Goal: Information Seeking & Learning: Understand process/instructions

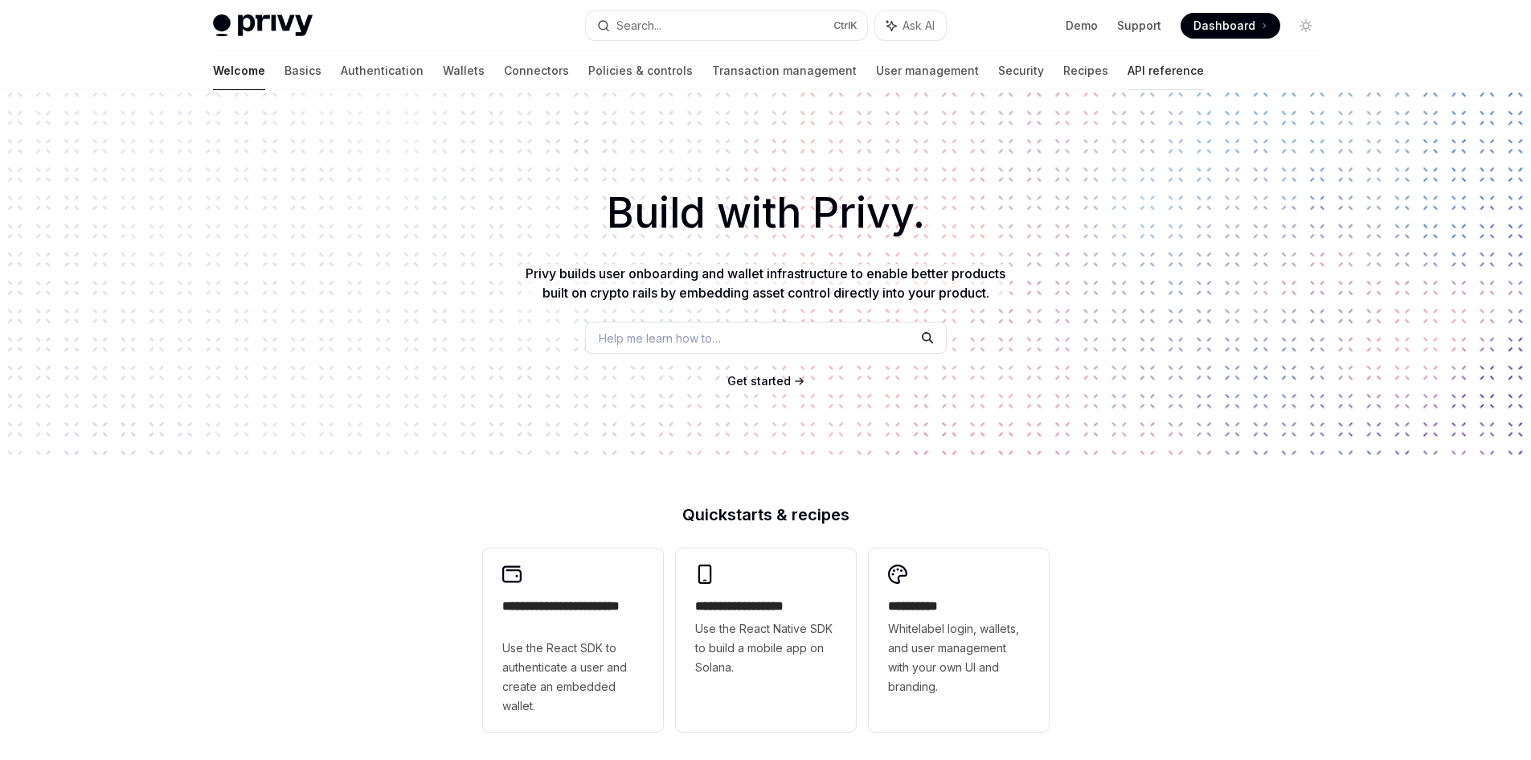
click at [1128, 70] on link "API reference" at bounding box center [1166, 70] width 76 height 39
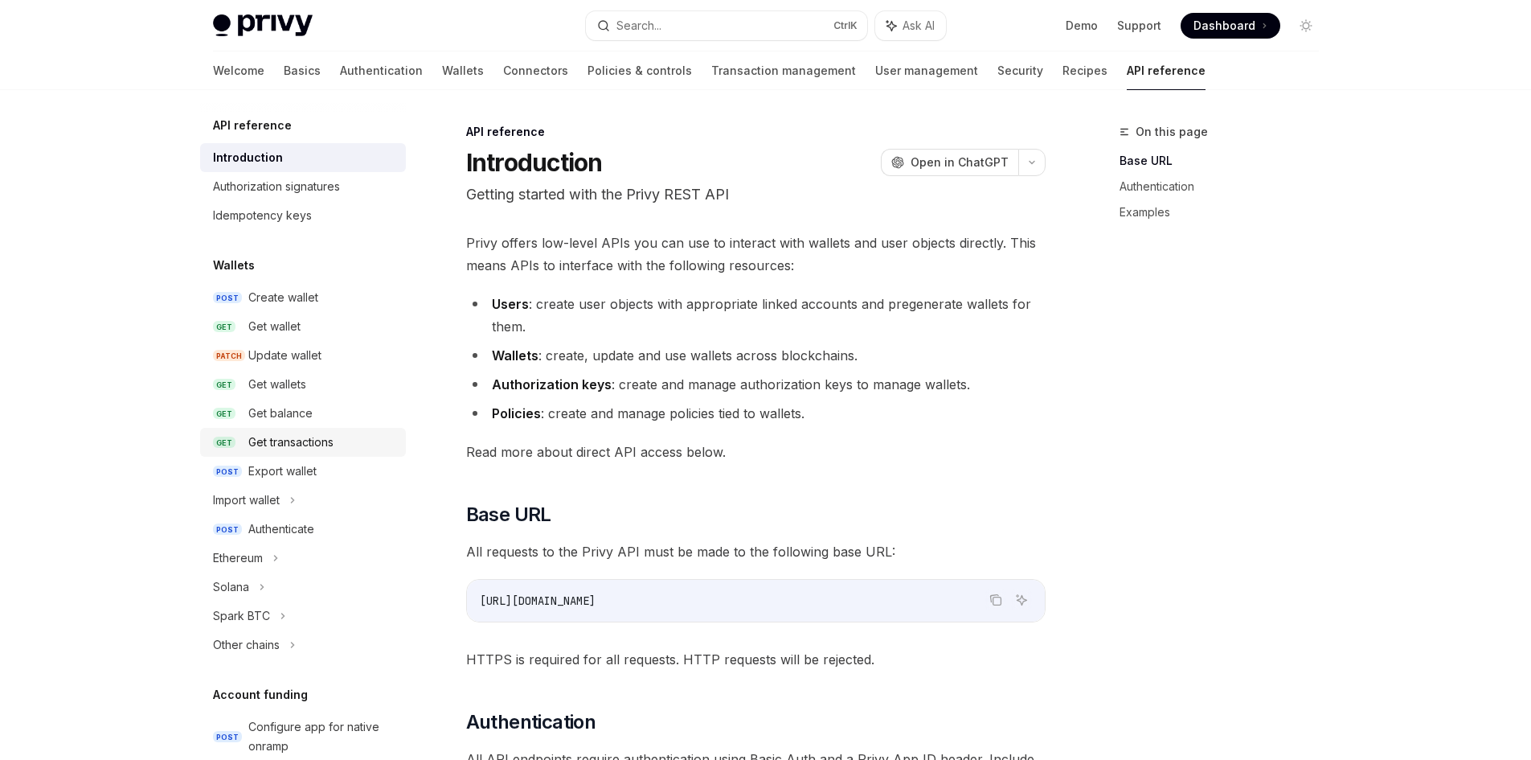
click at [289, 448] on div "Get transactions" at bounding box center [290, 441] width 85 height 19
type textarea "*"
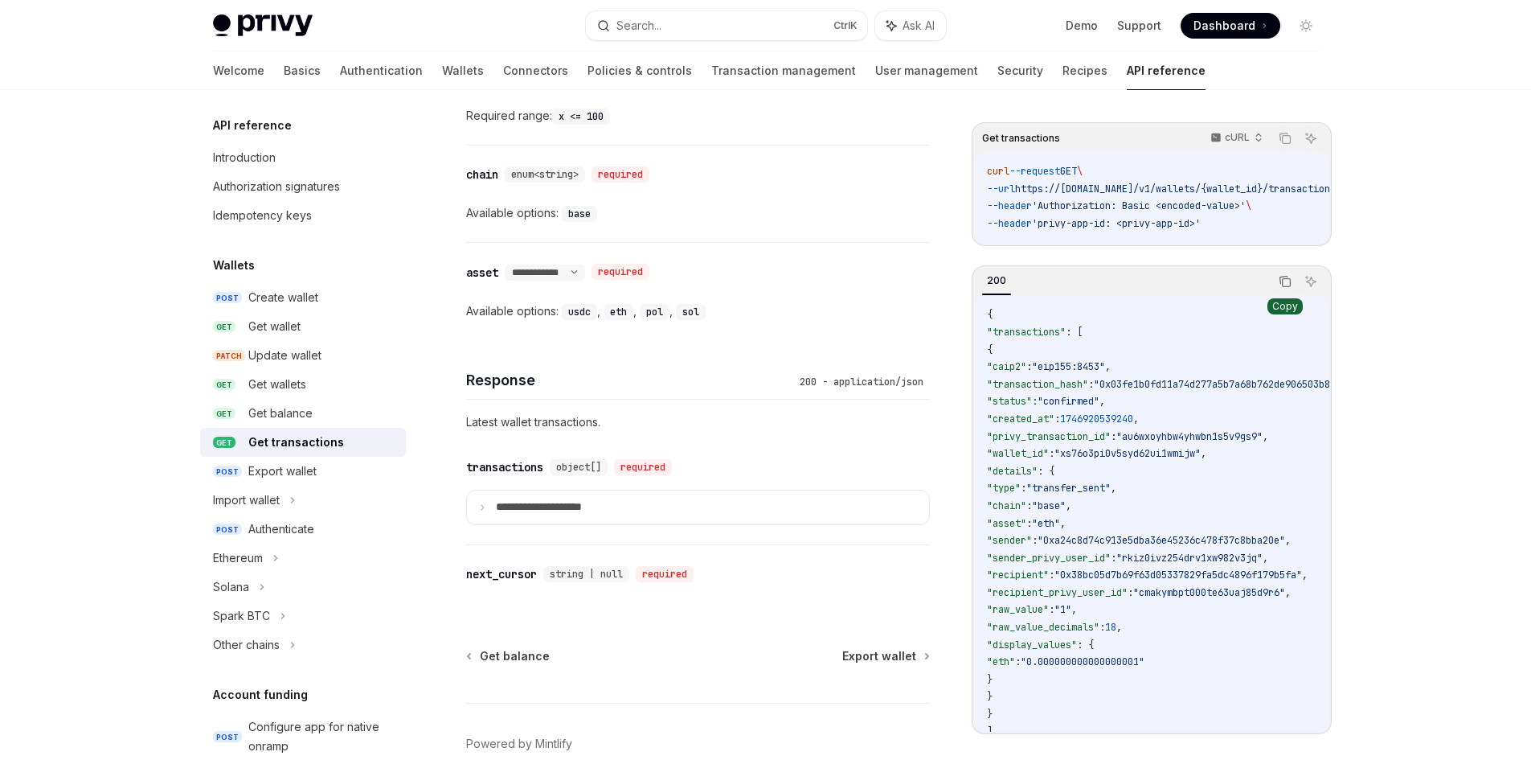
click at [1285, 288] on icon "Copy the contents from the code block" at bounding box center [1285, 281] width 13 height 13
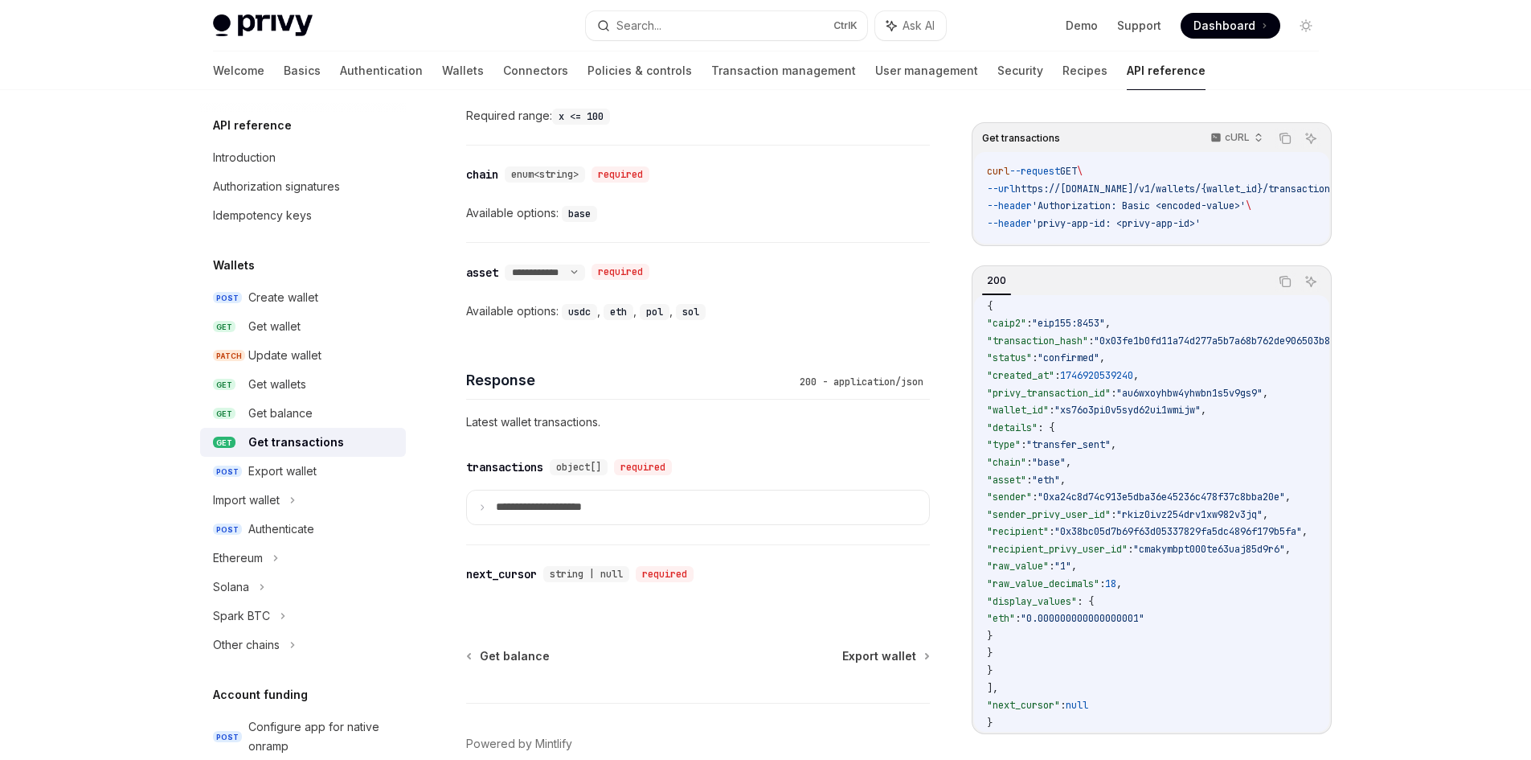
click at [1042, 699] on span ""next_cursor"" at bounding box center [1023, 705] width 73 height 13
